Goal: Task Accomplishment & Management: Use online tool/utility

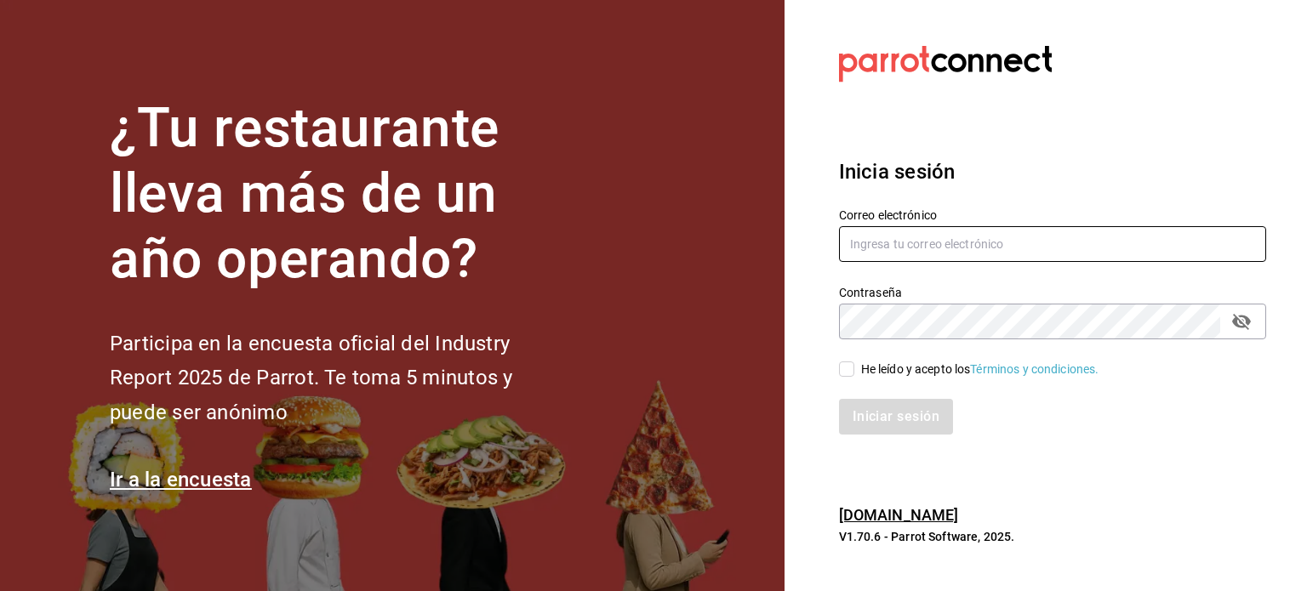
type input "amansalapaola@gmail.com"
click at [851, 373] on input "He leído y acepto los Términos y condiciones." at bounding box center [846, 369] width 15 height 15
checkbox input "true"
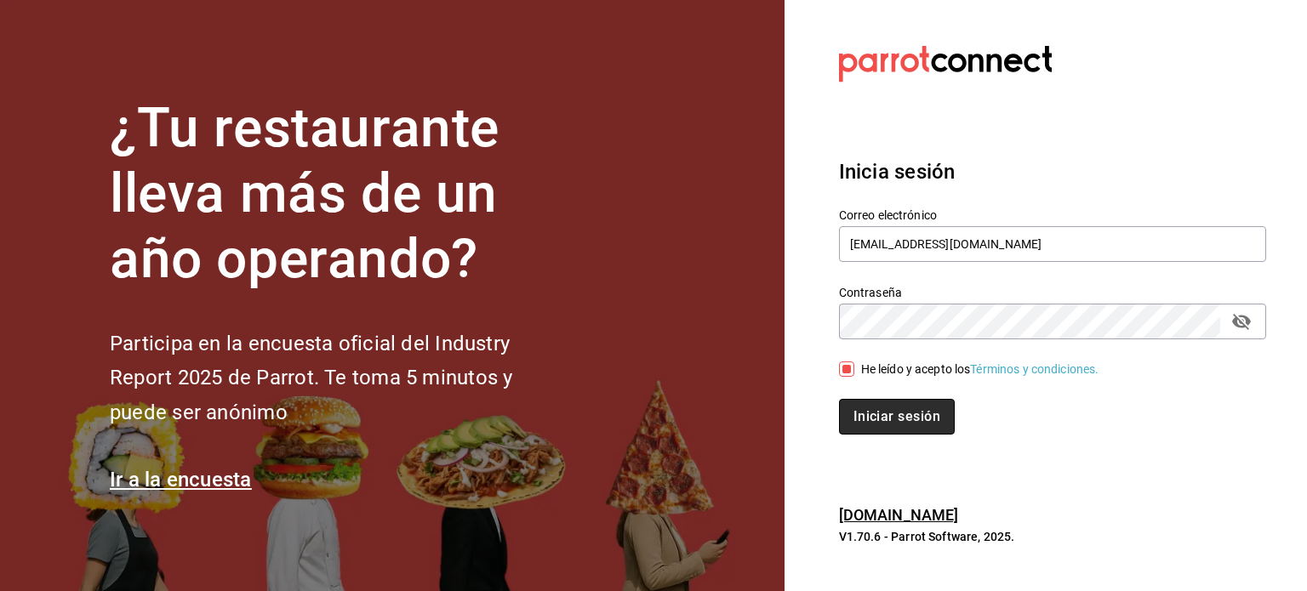
click at [862, 413] on button "Iniciar sesión" at bounding box center [897, 417] width 116 height 36
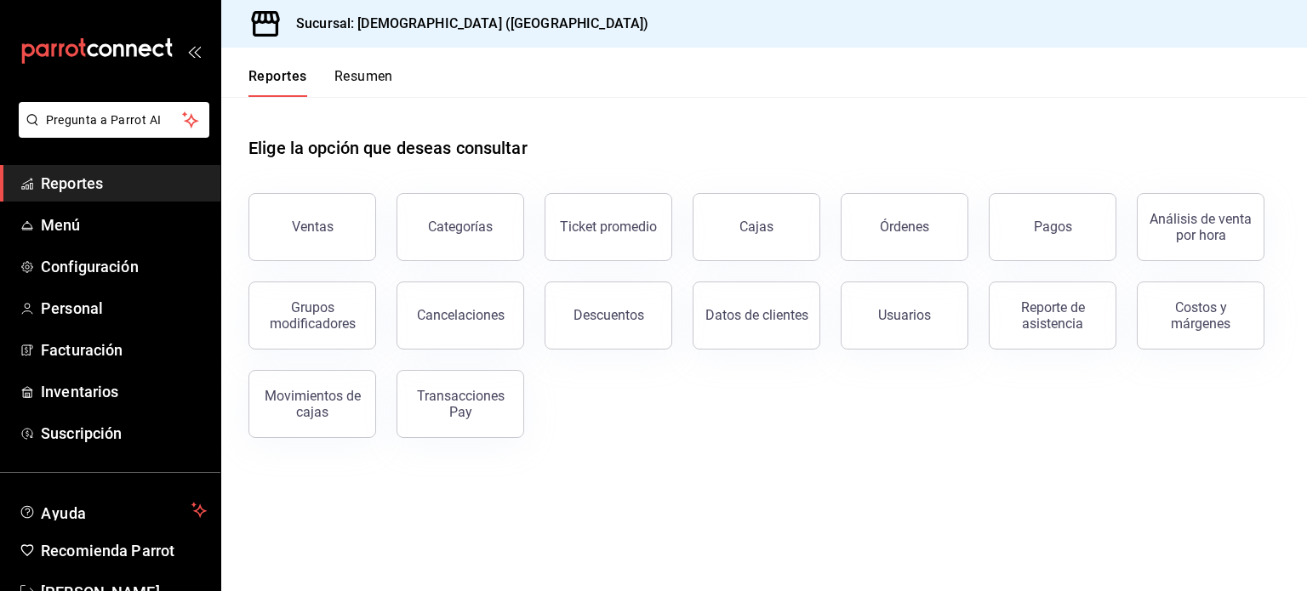
drag, startPoint x: 317, startPoint y: 227, endPoint x: 611, endPoint y: 366, distance: 324.6
click at [319, 227] on div "Ventas" at bounding box center [313, 227] width 42 height 16
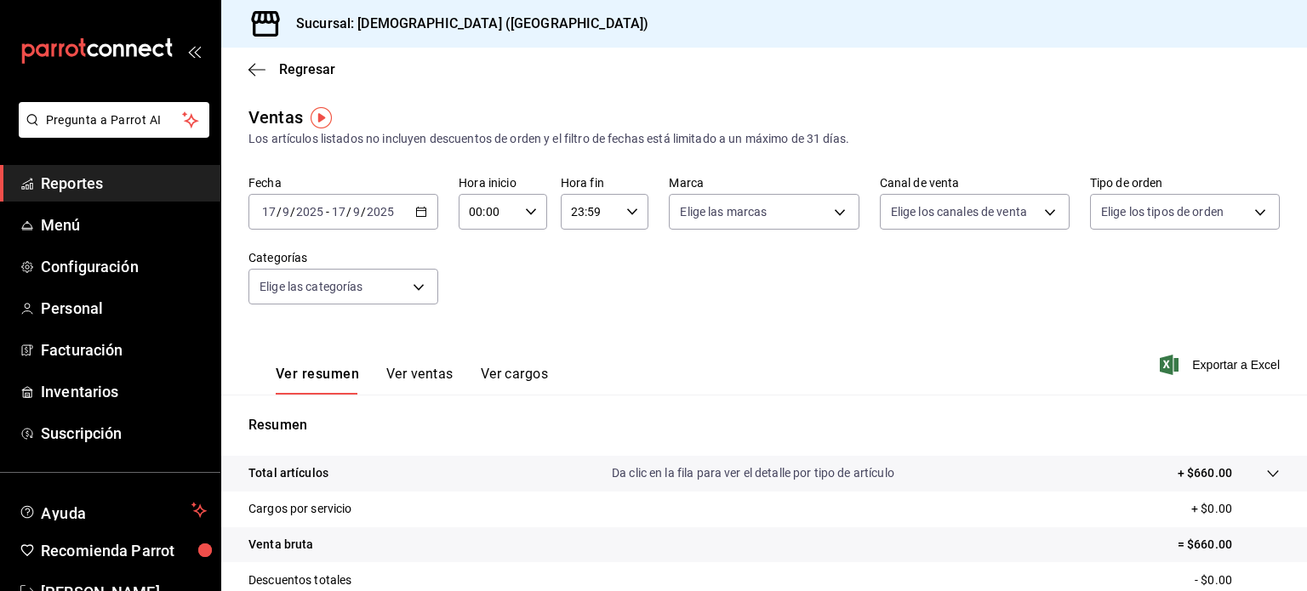
click at [419, 214] on icon "button" at bounding box center [421, 212] width 12 height 12
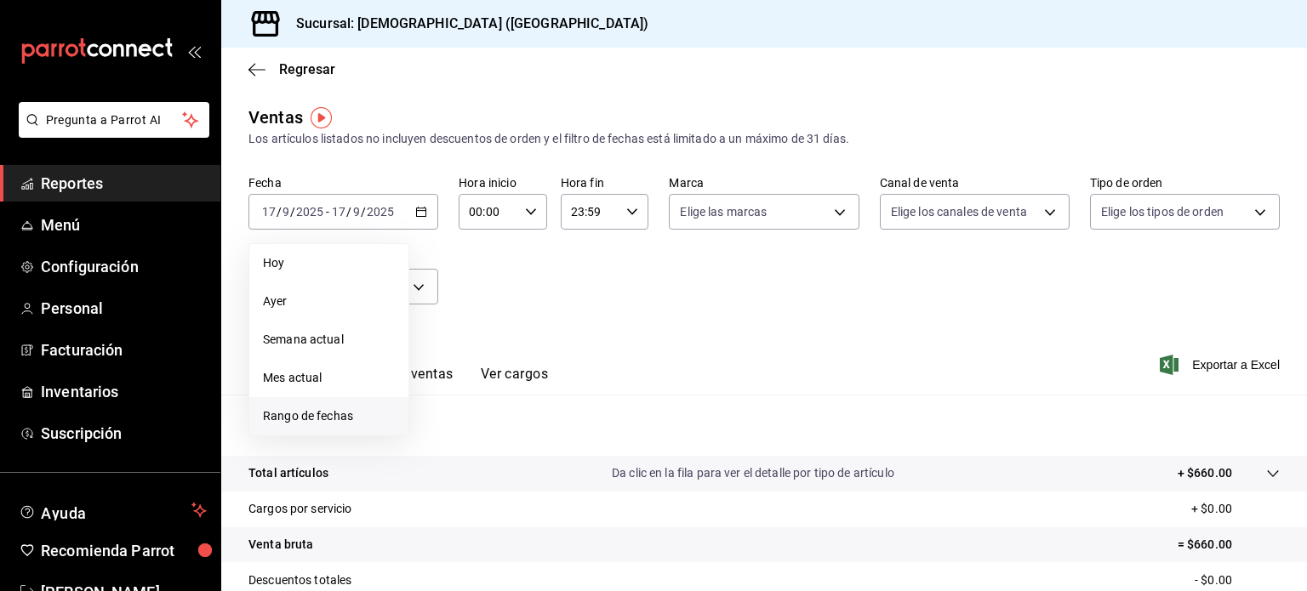
click at [323, 407] on span "Rango de fechas" at bounding box center [329, 416] width 132 height 18
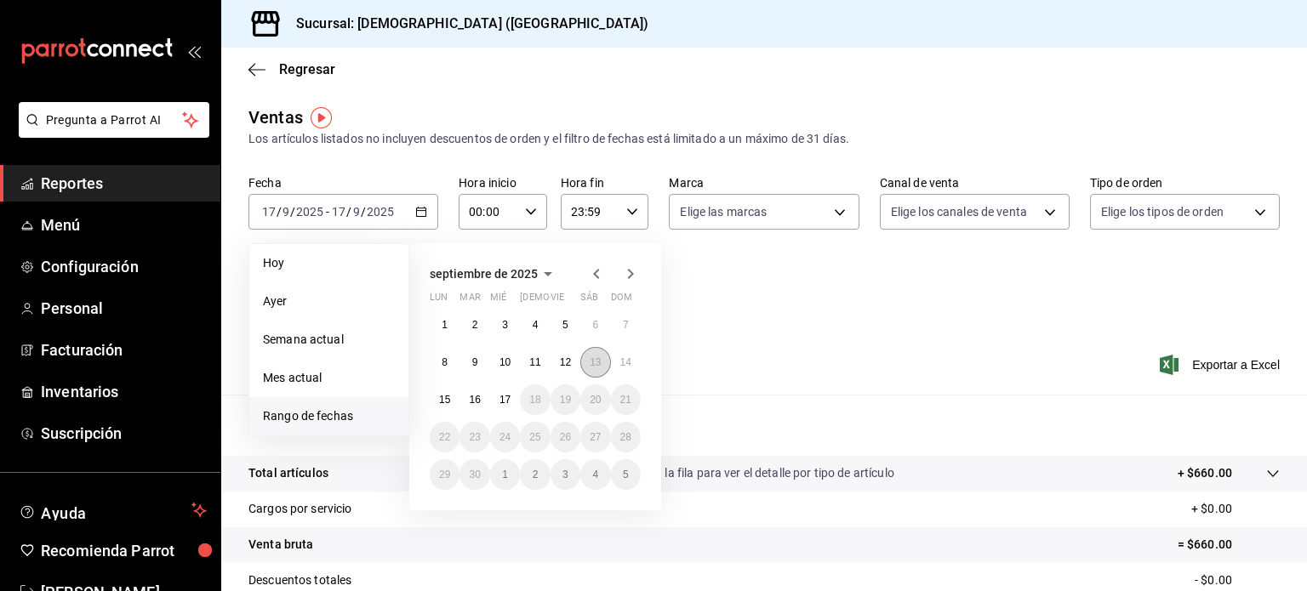
click at [591, 364] on abbr "13" at bounding box center [594, 362] width 11 height 12
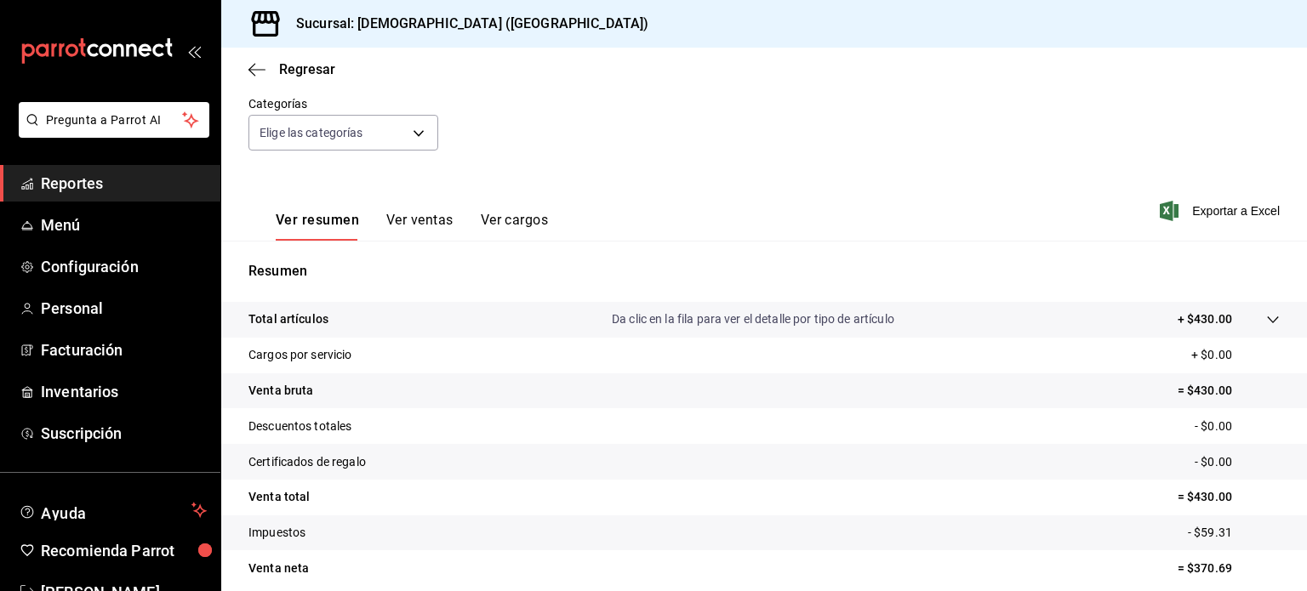
scroll to position [170, 0]
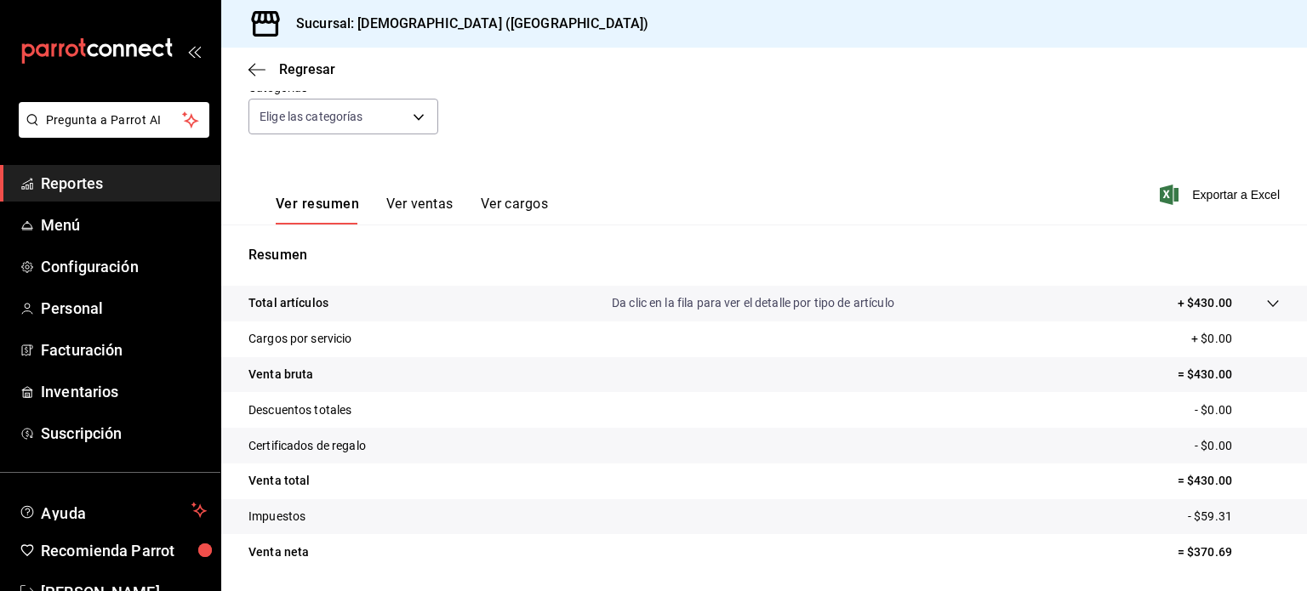
click at [806, 302] on p "Da clic en la fila para ver el detalle por tipo de artículo" at bounding box center [753, 303] width 282 height 18
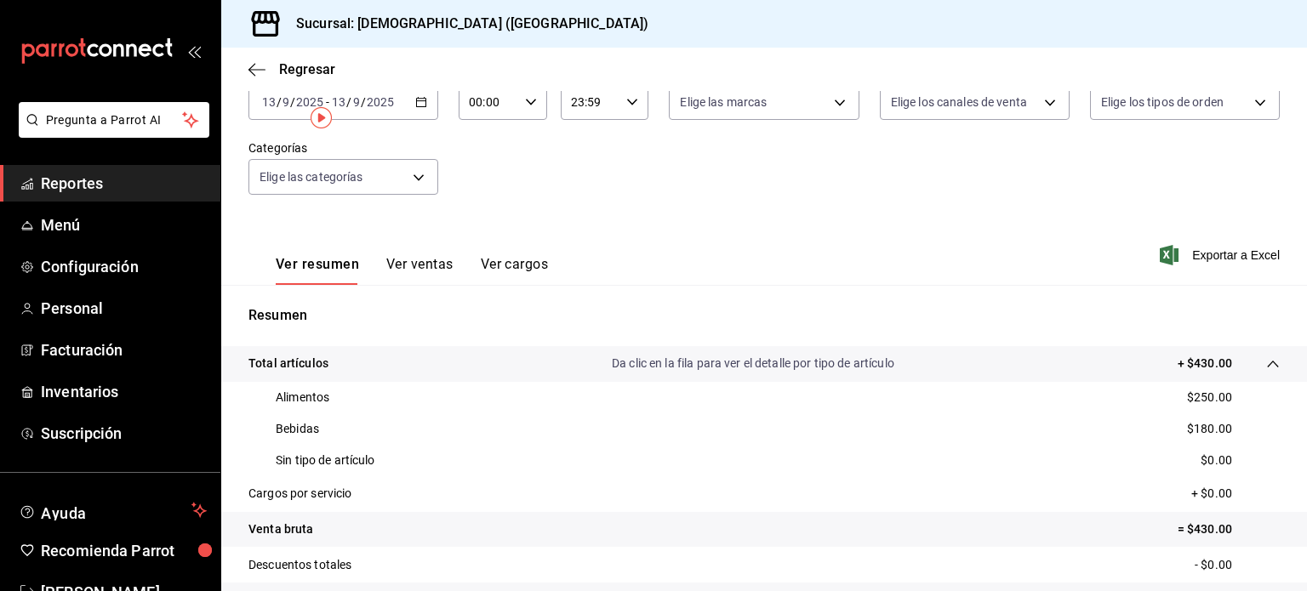
scroll to position [0, 0]
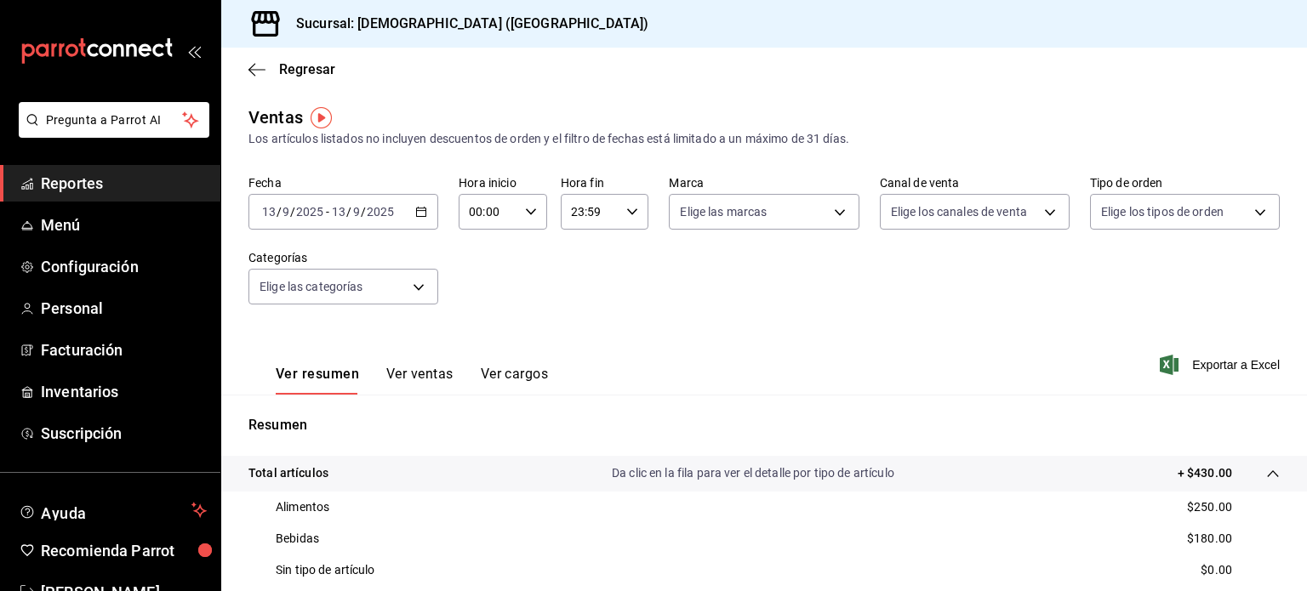
click at [422, 213] on icon "button" at bounding box center [421, 212] width 12 height 12
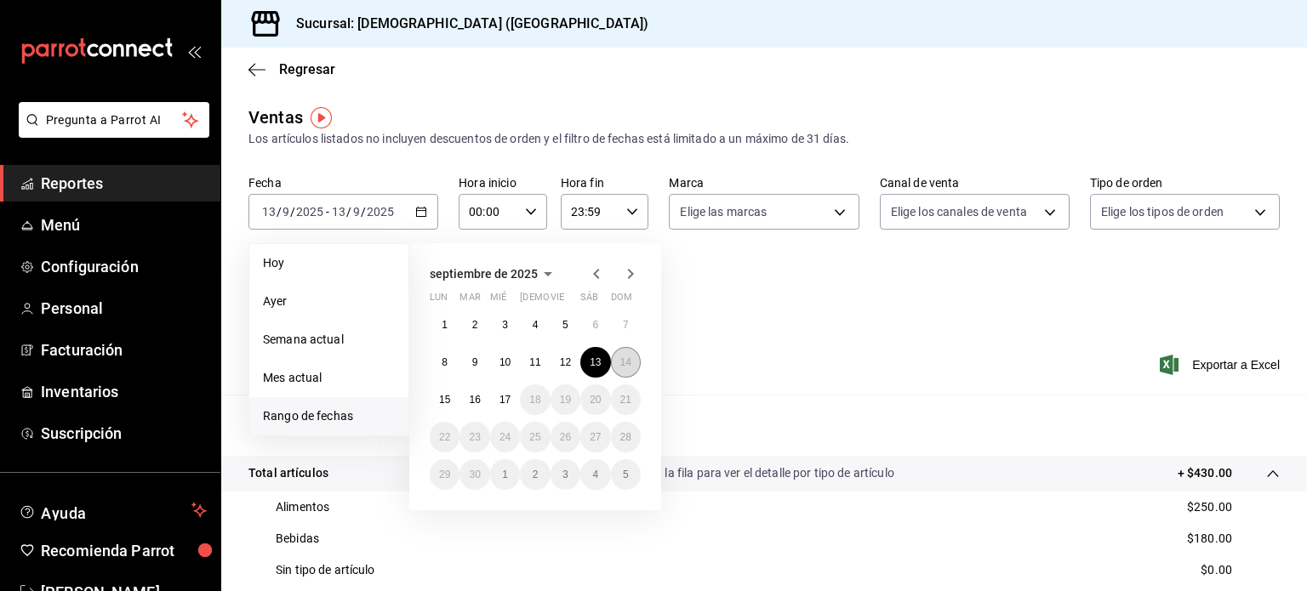
click at [628, 367] on abbr "14" at bounding box center [625, 362] width 11 height 12
drag, startPoint x: 628, startPoint y: 367, endPoint x: 680, endPoint y: 372, distance: 53.0
click at [629, 367] on abbr "14" at bounding box center [625, 362] width 11 height 12
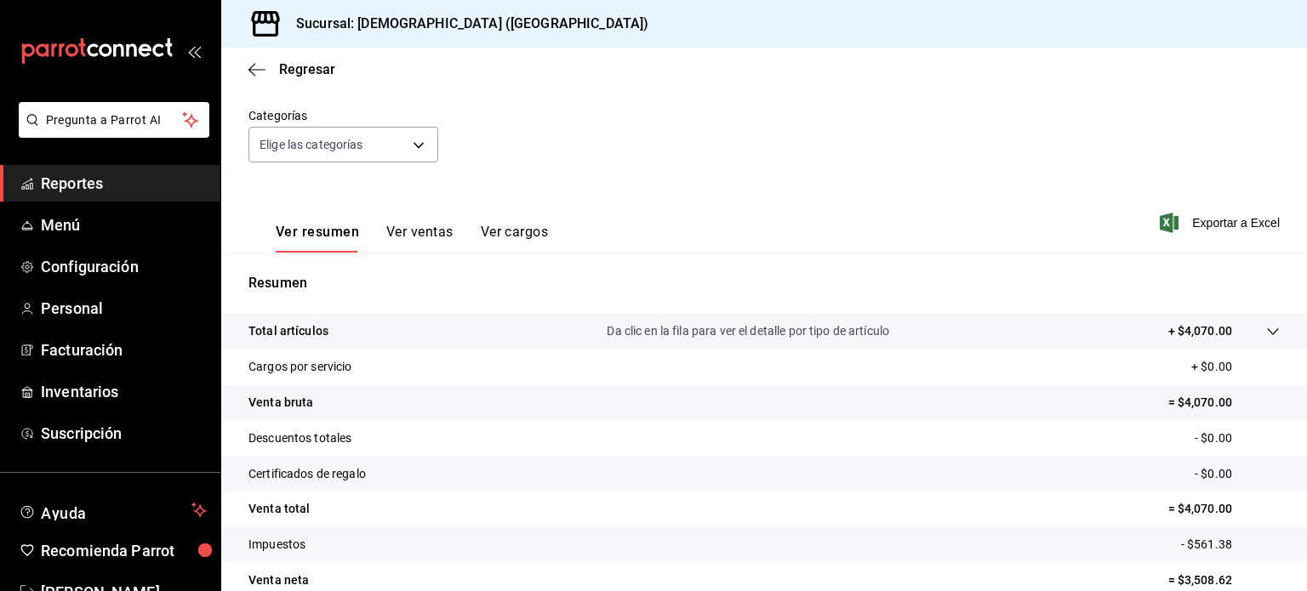
scroll to position [224, 0]
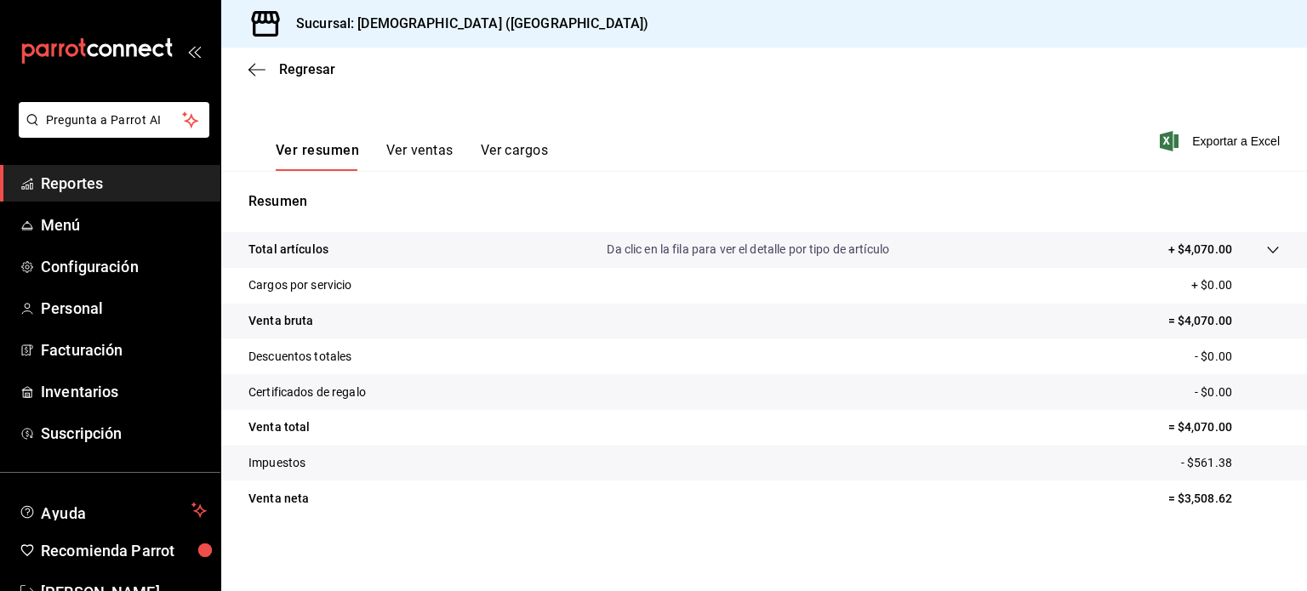
click at [777, 253] on p "Da clic en la fila para ver el detalle por tipo de artículo" at bounding box center [747, 250] width 282 height 18
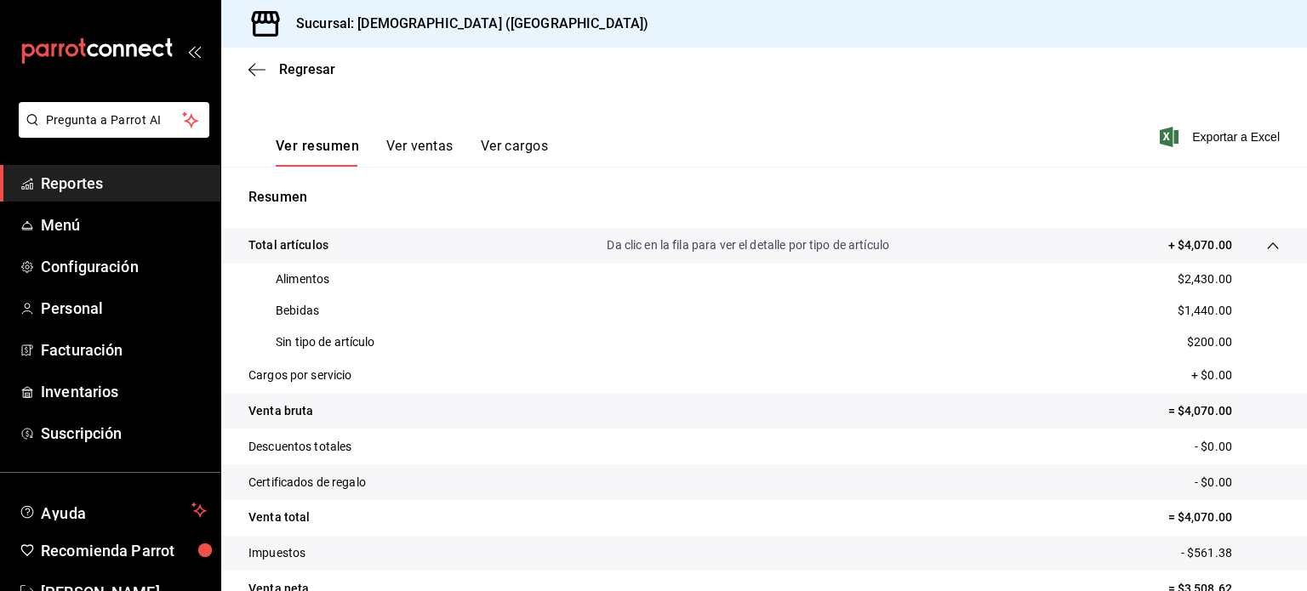
scroll to position [0, 0]
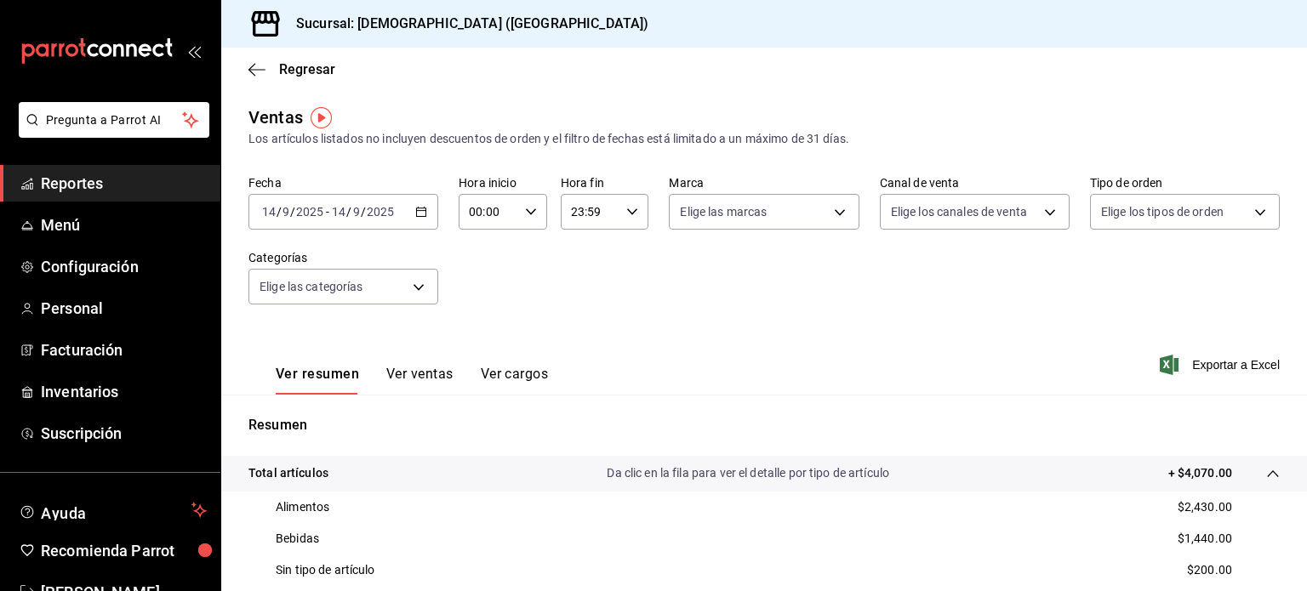
click at [419, 214] on icon "button" at bounding box center [421, 212] width 12 height 12
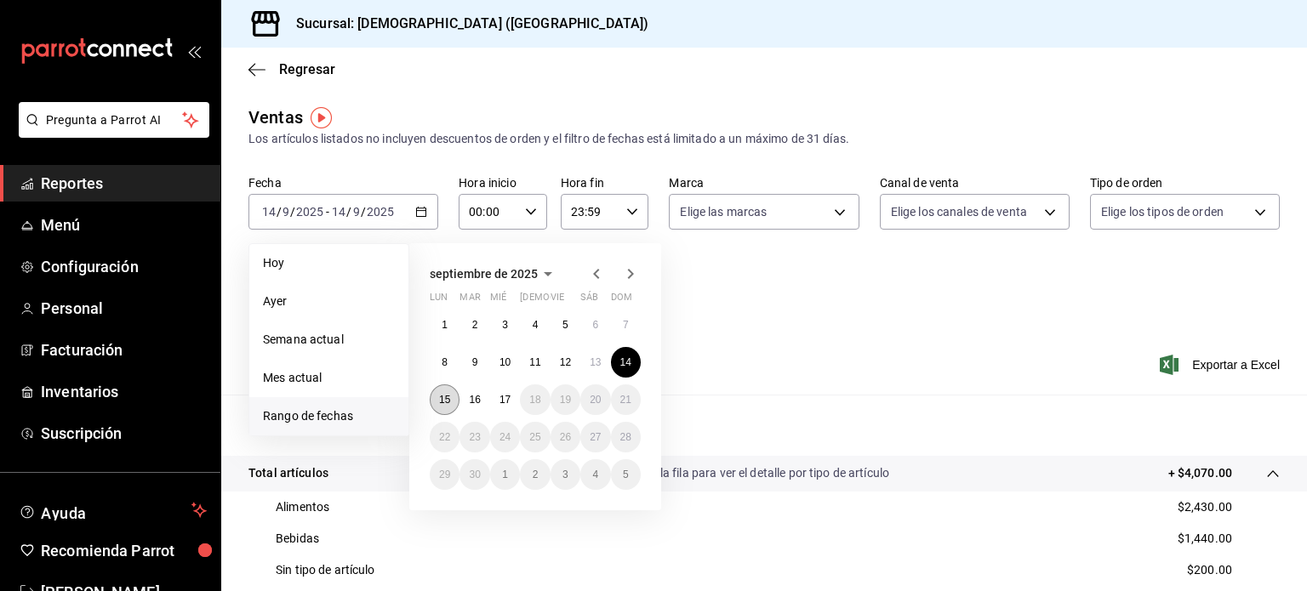
click at [442, 392] on button "15" at bounding box center [445, 399] width 30 height 31
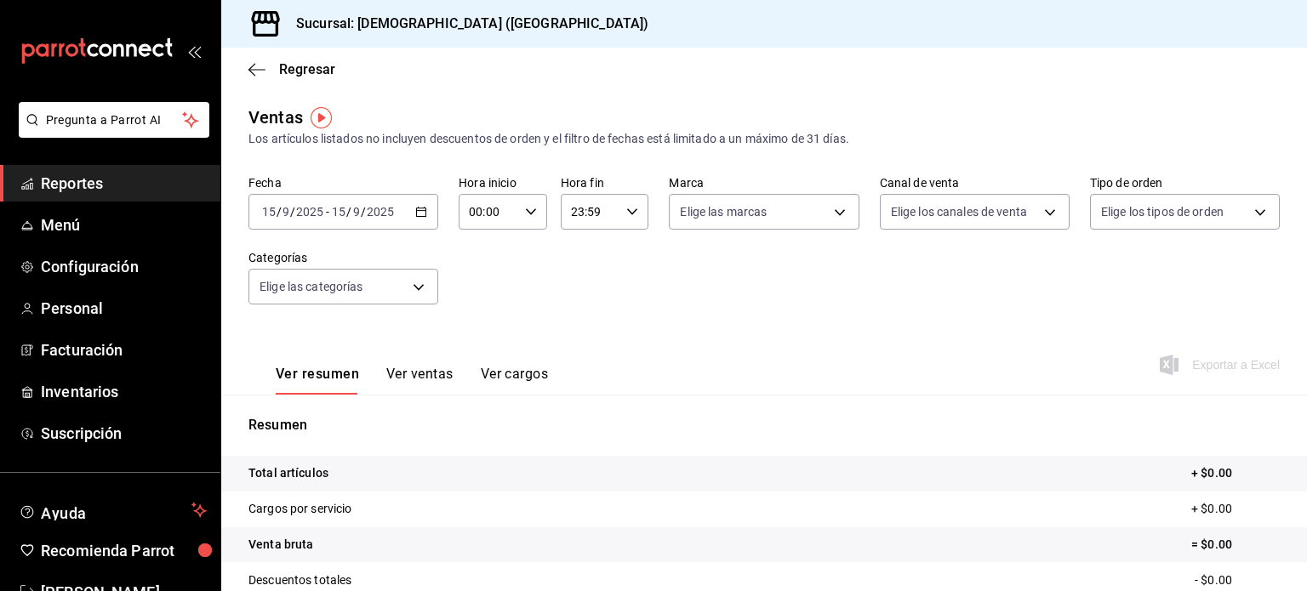
click at [421, 212] on icon "button" at bounding box center [421, 212] width 12 height 12
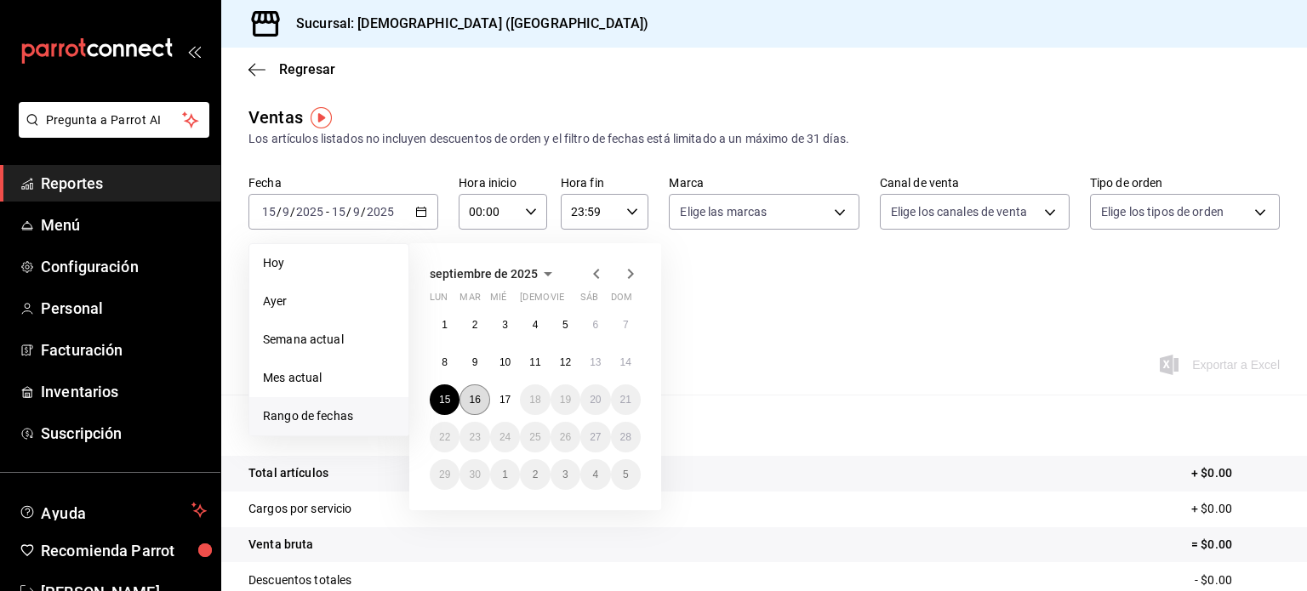
click at [473, 413] on button "16" at bounding box center [474, 399] width 30 height 31
drag, startPoint x: 473, startPoint y: 413, endPoint x: 625, endPoint y: 411, distance: 152.3
click at [474, 413] on button "16" at bounding box center [474, 399] width 30 height 31
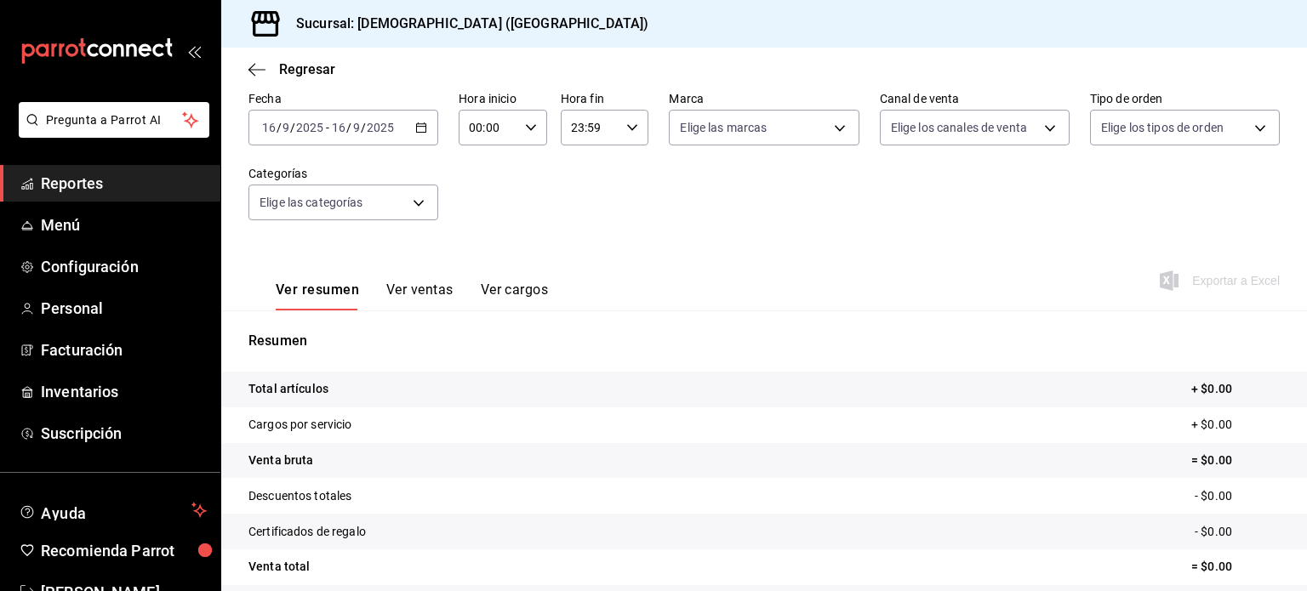
scroll to position [224, 0]
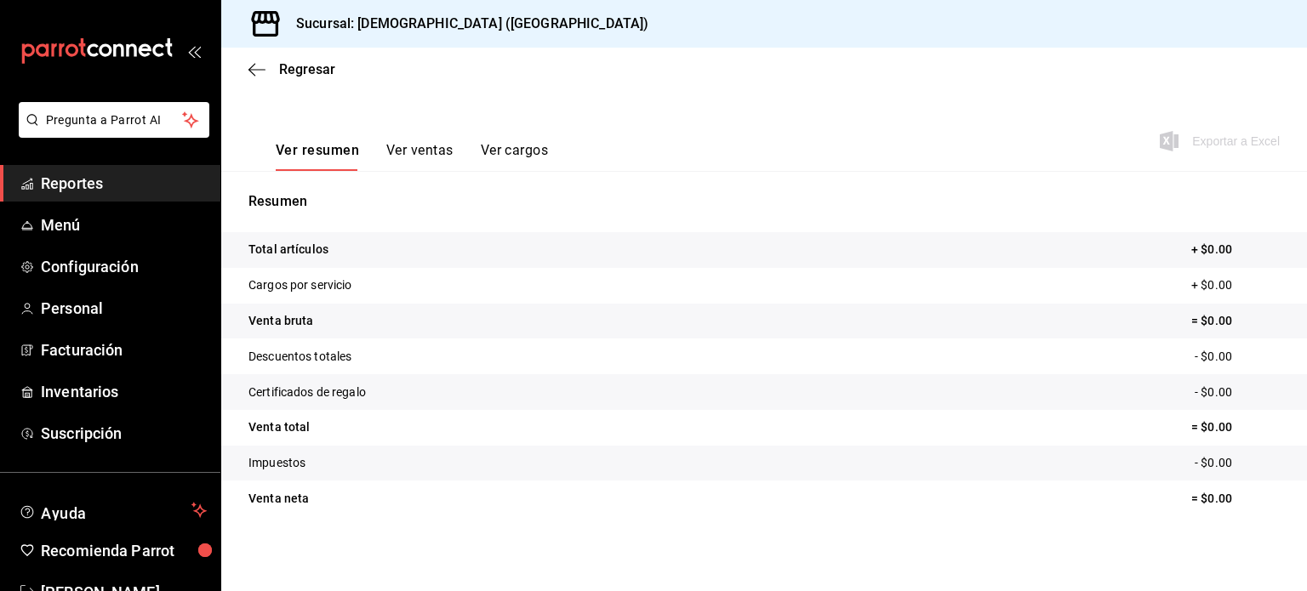
drag, startPoint x: 116, startPoint y: 186, endPoint x: 94, endPoint y: 200, distance: 25.2
click at [116, 186] on span "Reportes" at bounding box center [124, 183] width 166 height 23
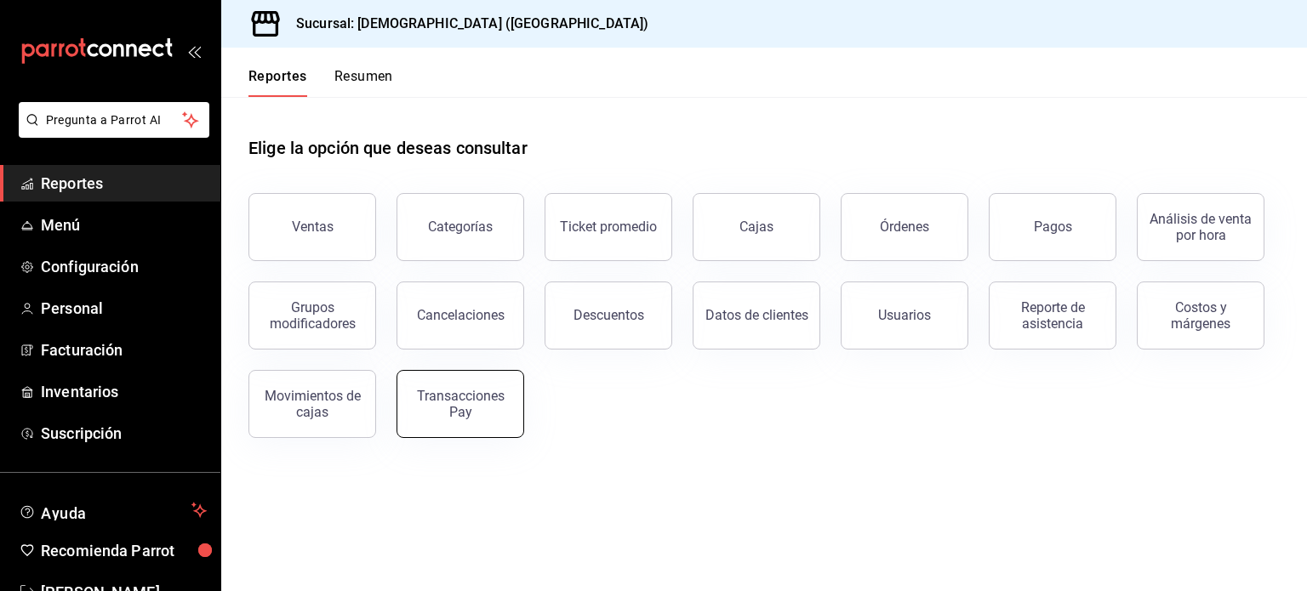
click at [471, 418] on div "Transacciones Pay" at bounding box center [459, 404] width 105 height 32
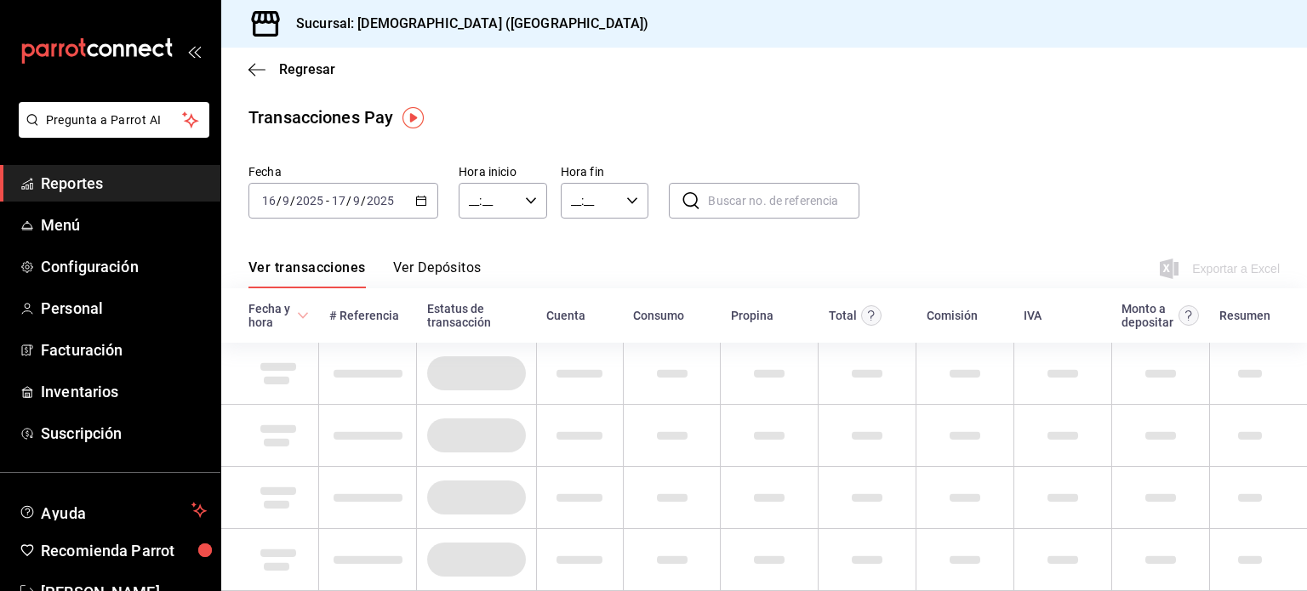
type input "00:00"
type input "23:59"
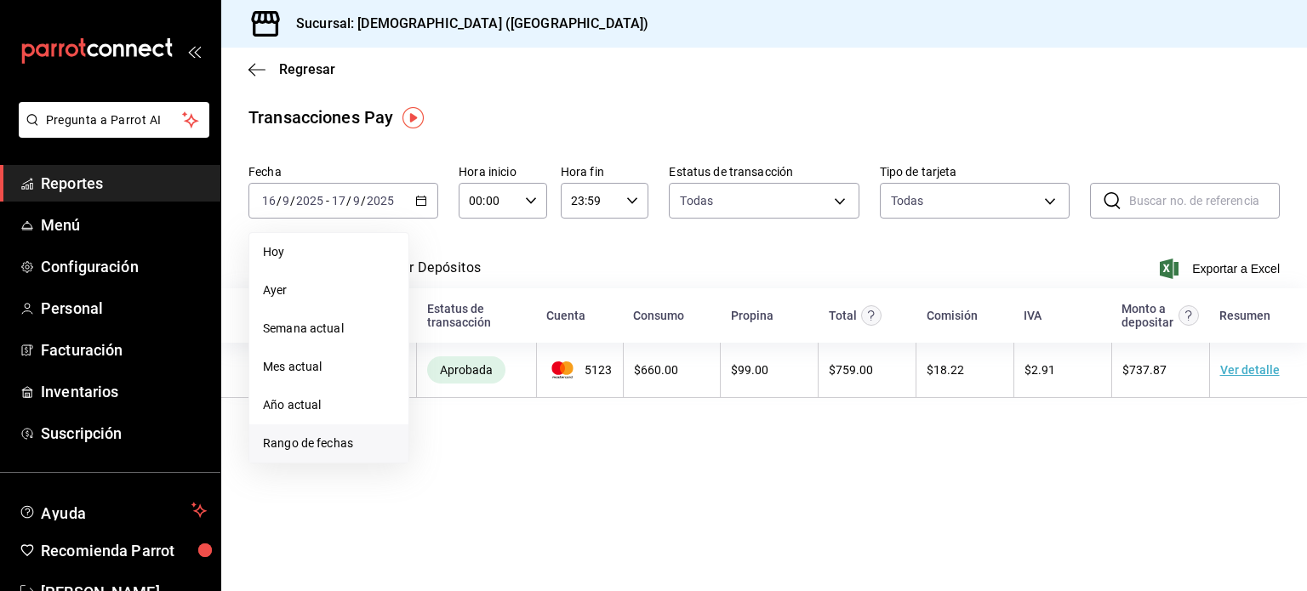
click at [359, 441] on span "Rango de fechas" at bounding box center [329, 444] width 132 height 18
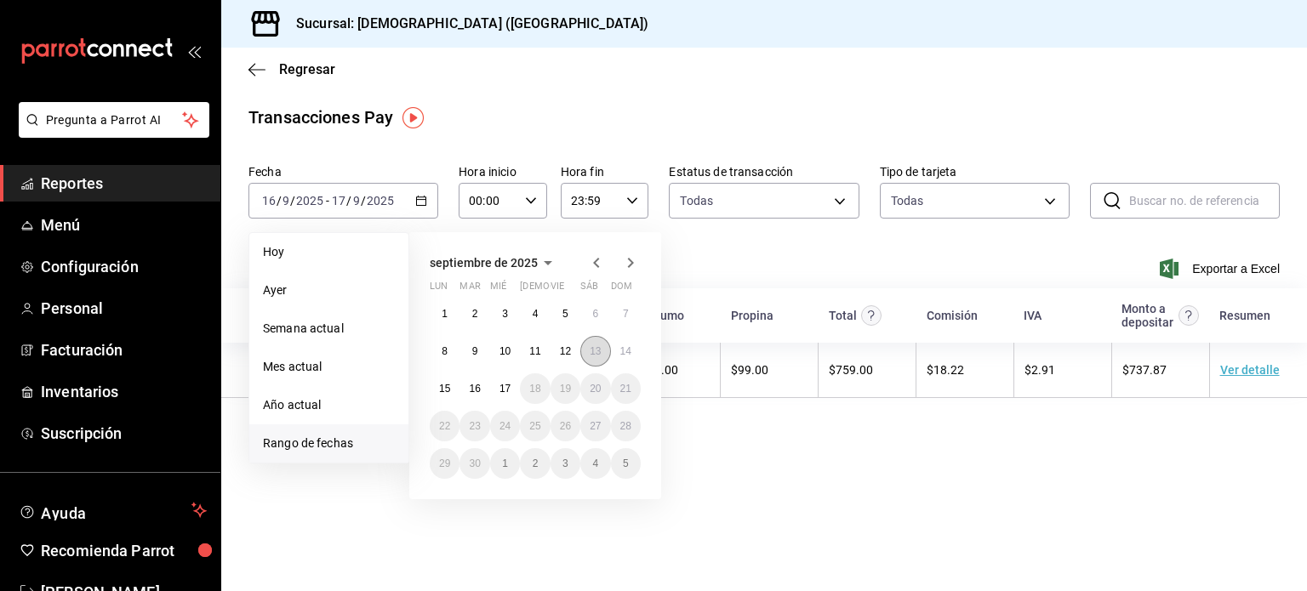
click at [591, 347] on abbr "13" at bounding box center [594, 351] width 11 height 12
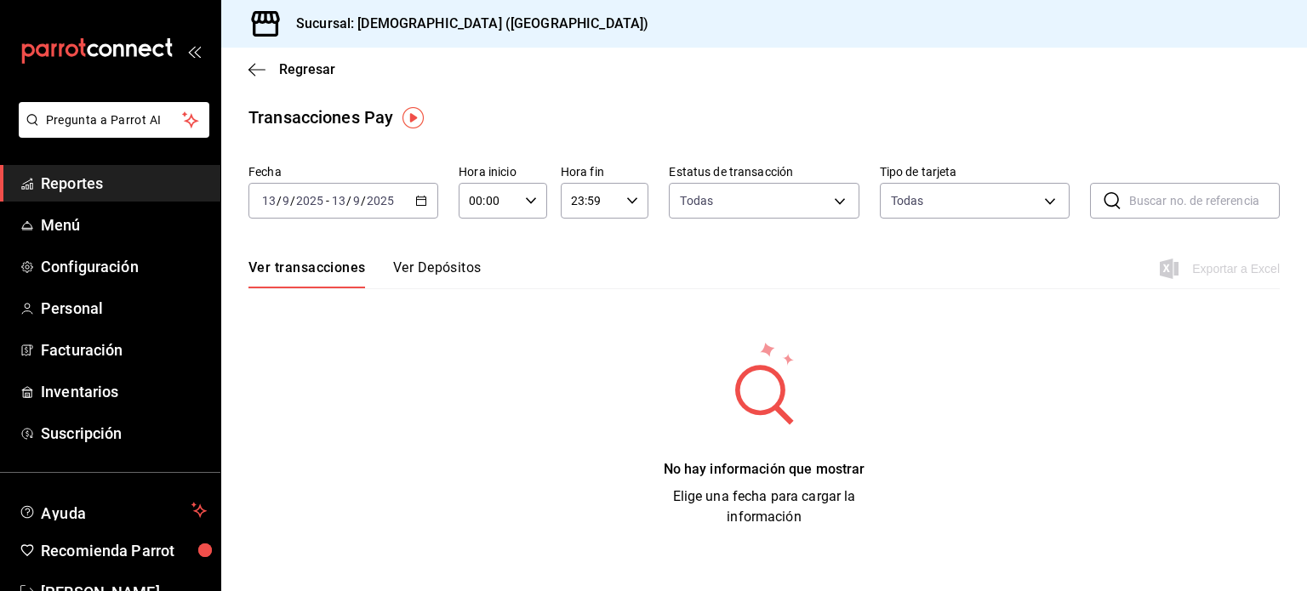
click at [419, 201] on icon "button" at bounding box center [421, 201] width 12 height 12
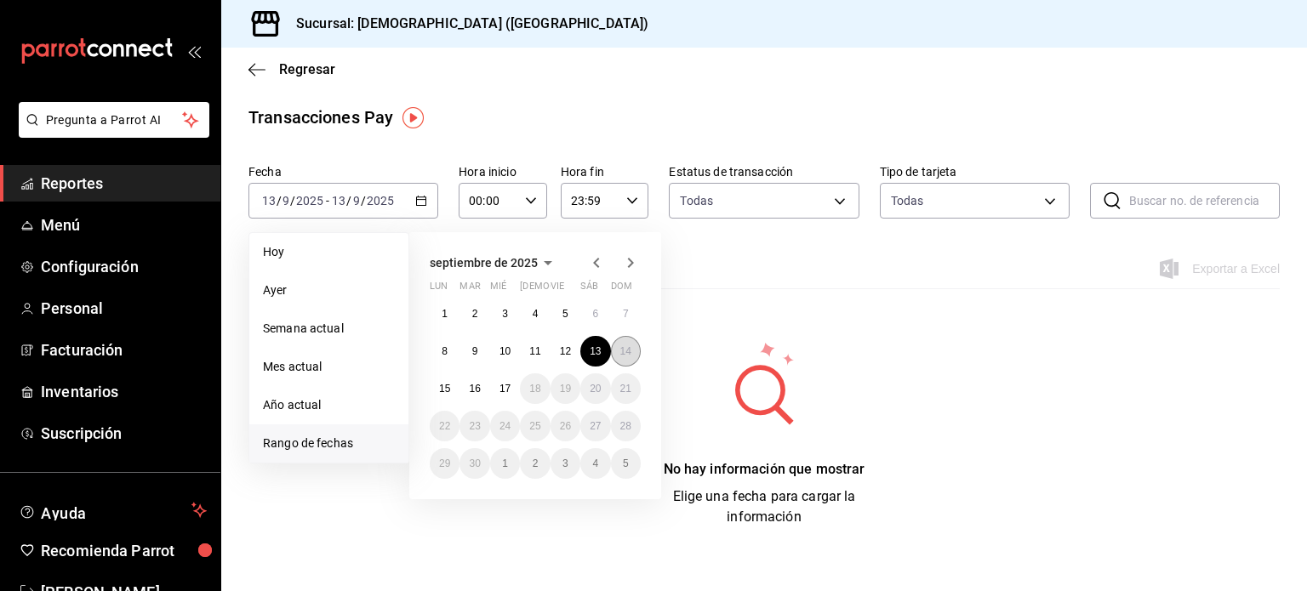
click at [626, 351] on abbr "14" at bounding box center [625, 351] width 11 height 12
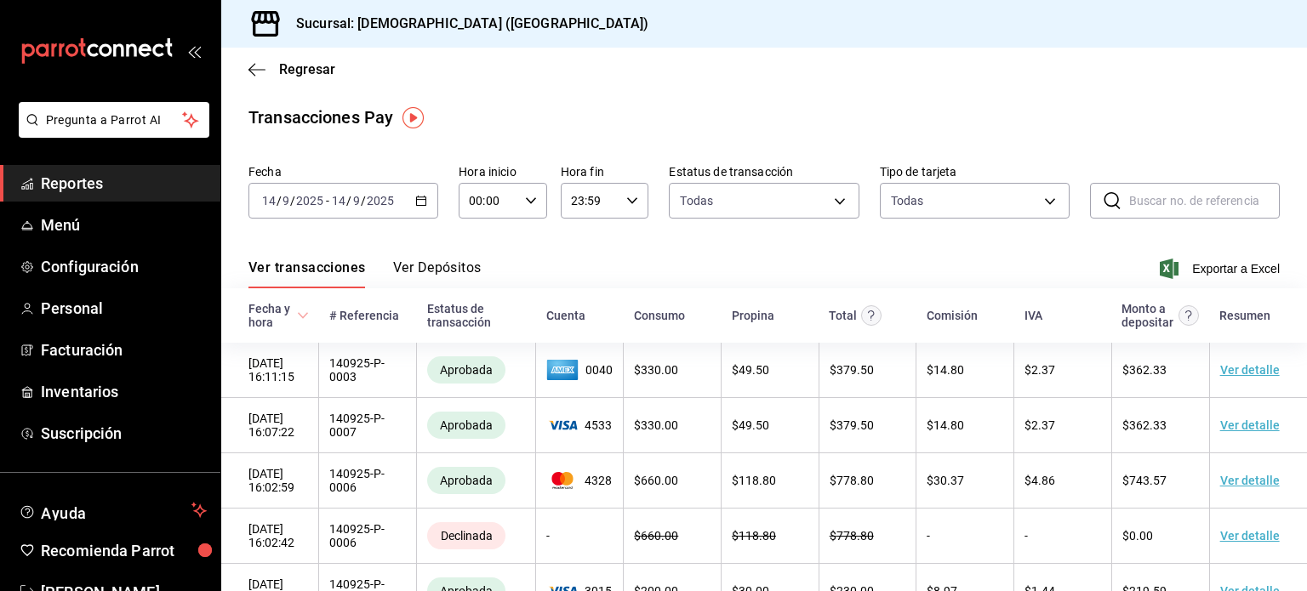
scroll to position [47, 0]
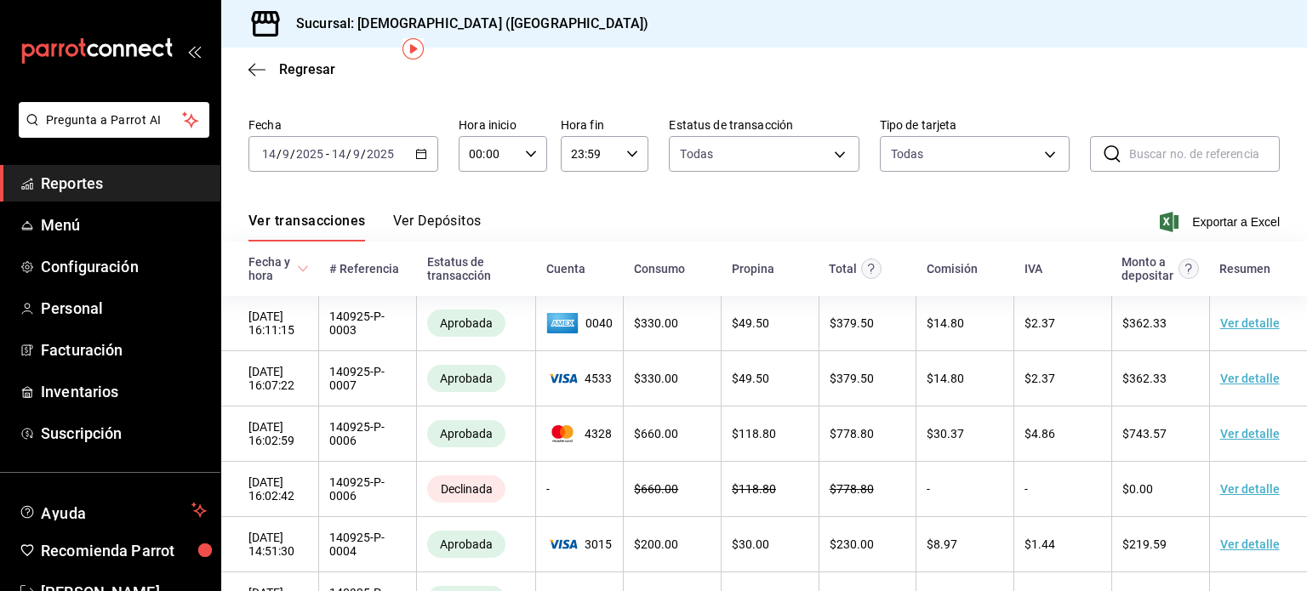
click at [1191, 257] on th "Monto a depositar" at bounding box center [1160, 269] width 98 height 54
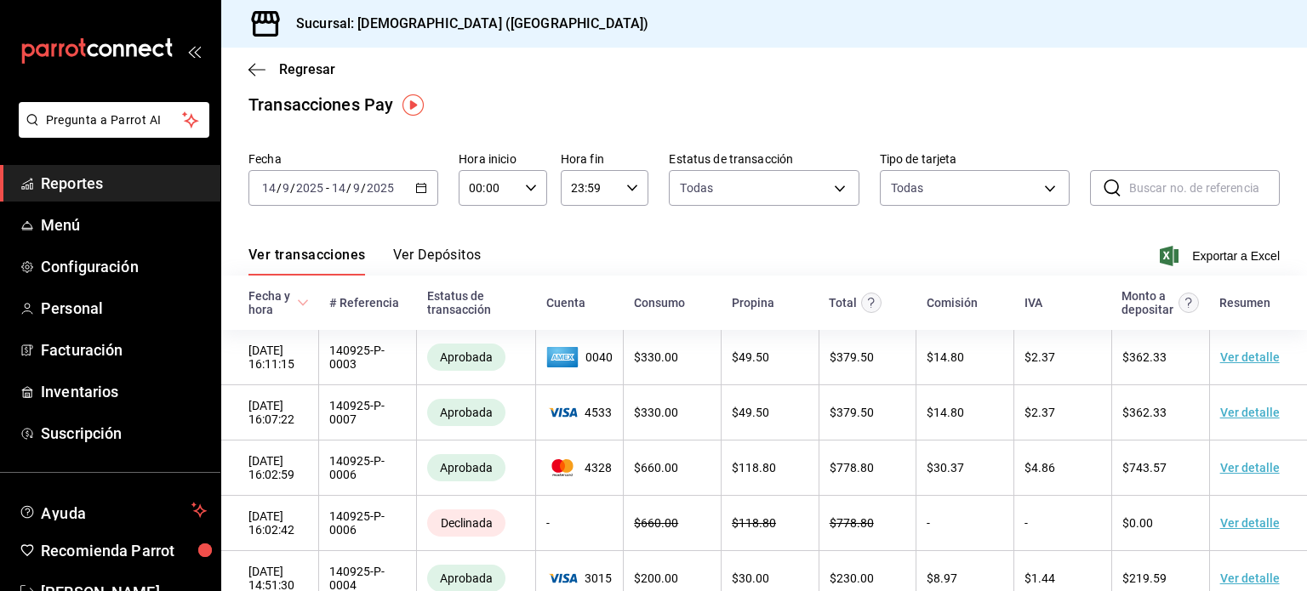
scroll to position [0, 0]
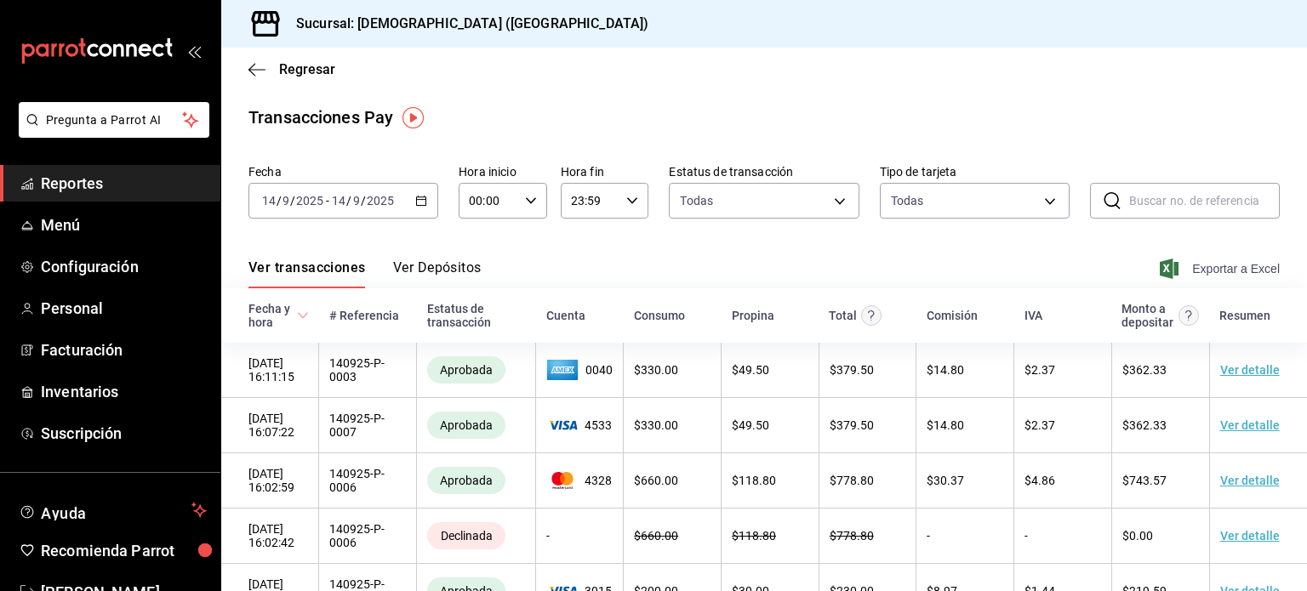
click at [1204, 265] on span "Exportar a Excel" at bounding box center [1221, 269] width 117 height 20
click at [89, 179] on span "Reportes" at bounding box center [124, 183] width 166 height 23
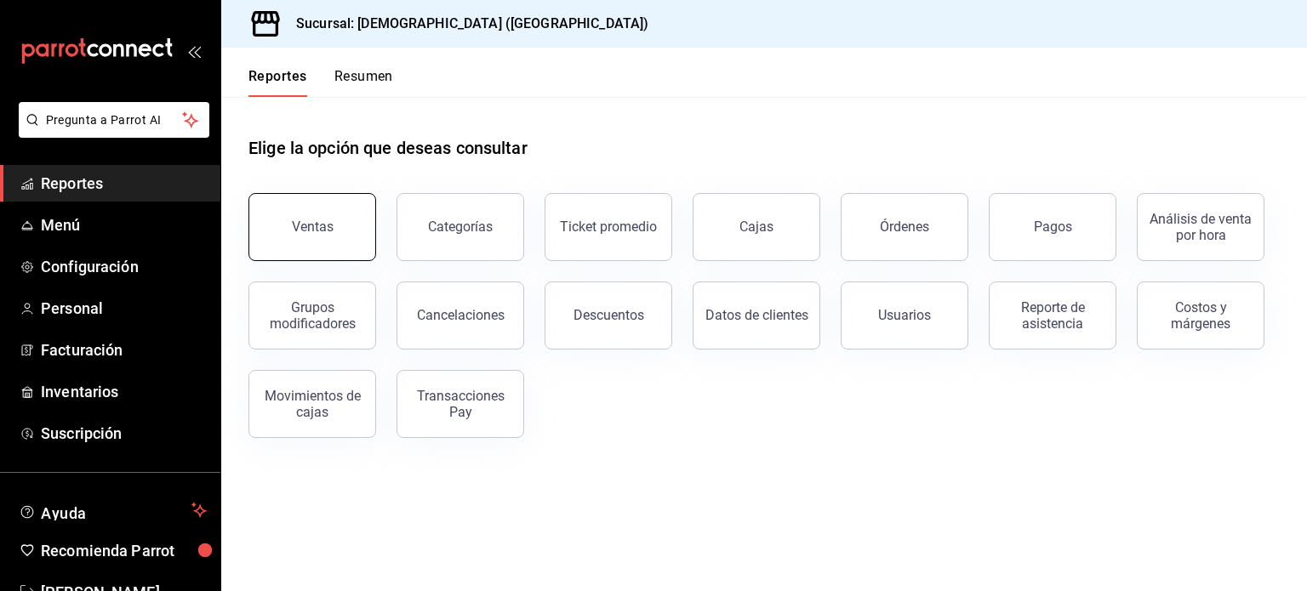
click at [350, 234] on button "Ventas" at bounding box center [312, 227] width 128 height 68
